Goal: Book appointment/travel/reservation

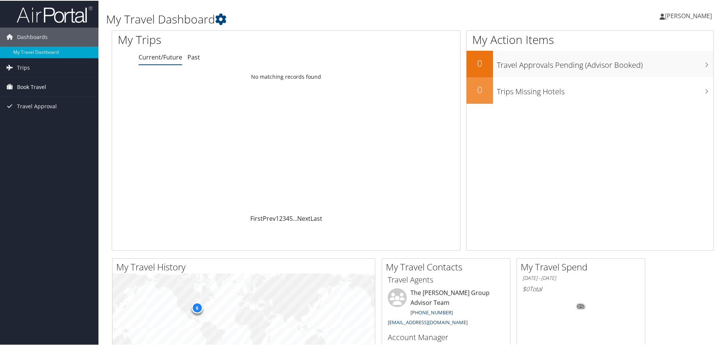
click at [30, 85] on span "Book Travel" at bounding box center [31, 86] width 29 height 19
click at [42, 123] on link "Book/Manage Online Trips" at bounding box center [49, 124] width 98 height 11
